Goal: Task Accomplishment & Management: Complete application form

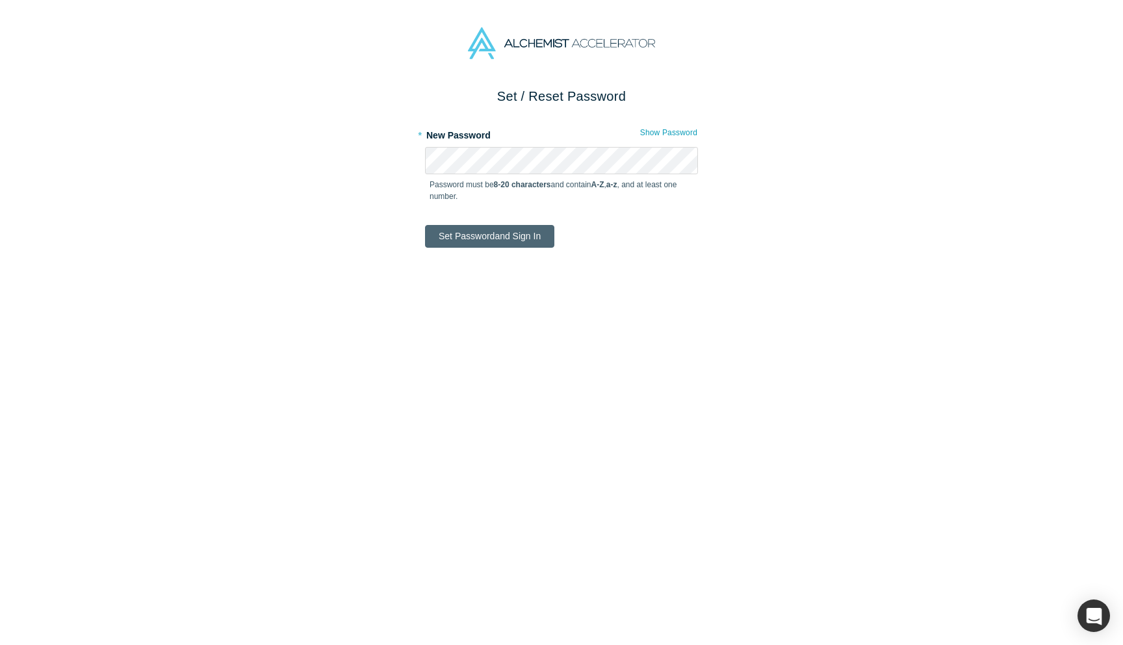
click at [508, 234] on button "Set Password and Sign In" at bounding box center [489, 236] width 129 height 23
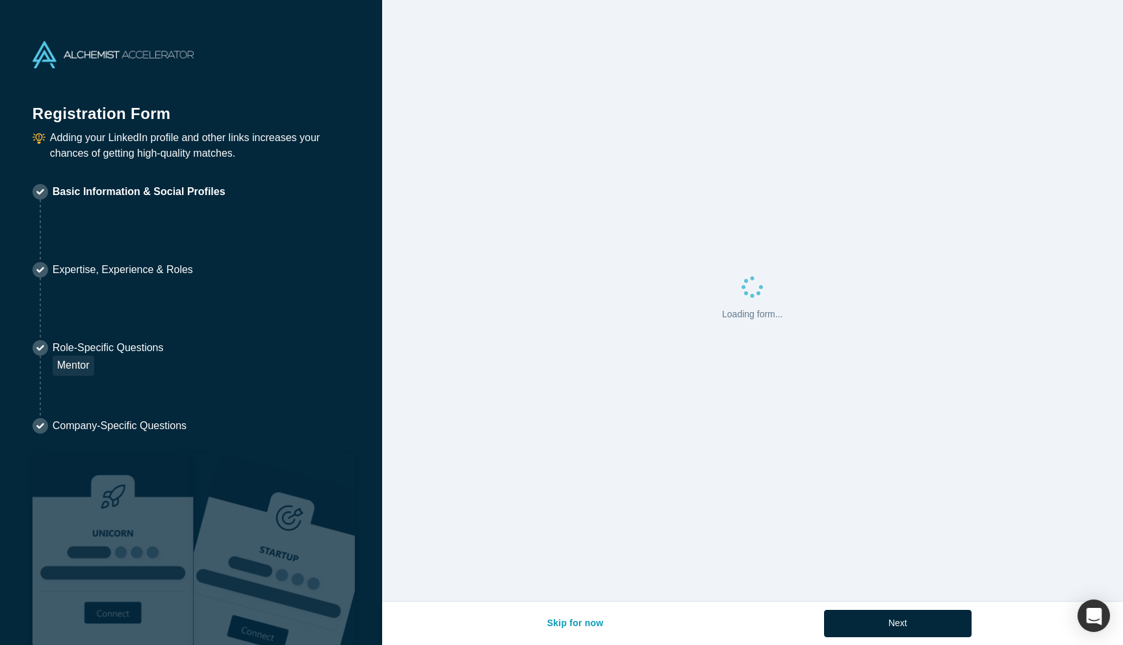
select select "US"
